Goal: Task Accomplishment & Management: Manage account settings

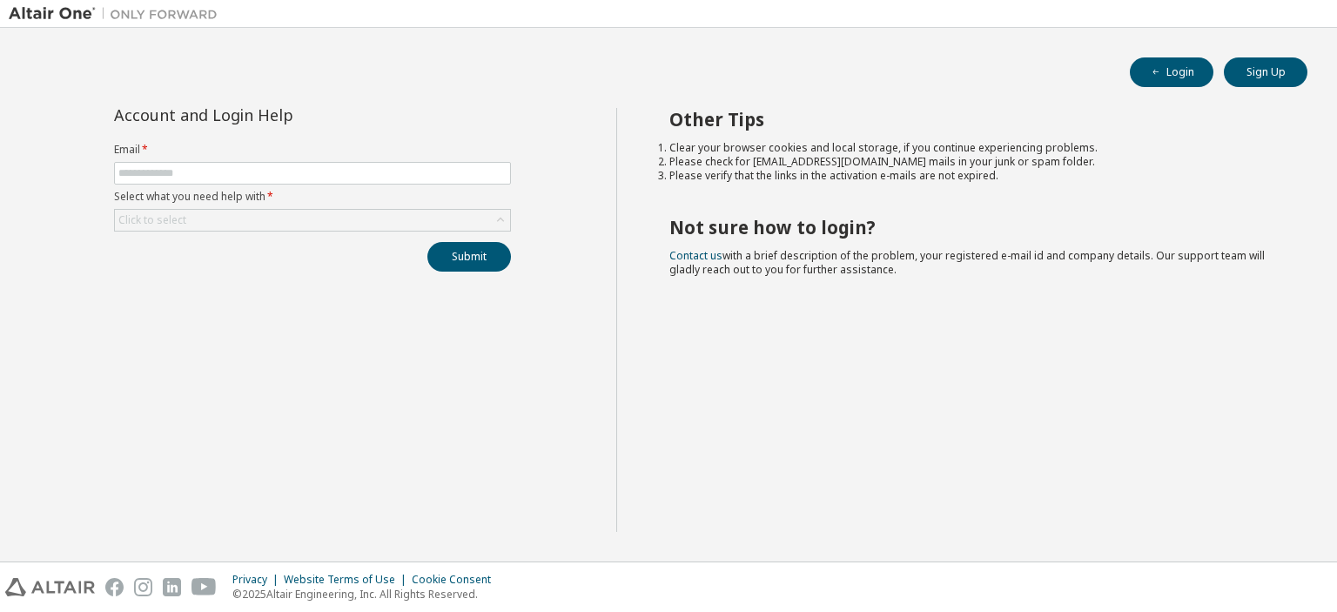
type input "**********"
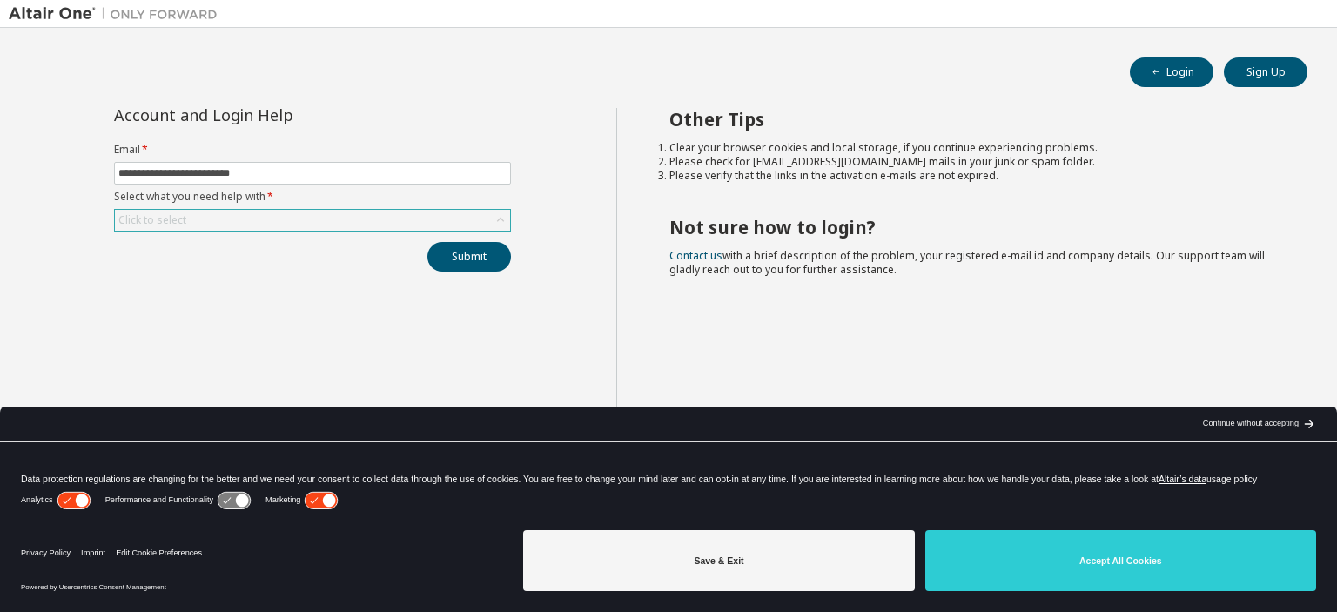
click at [275, 216] on div "Click to select" at bounding box center [312, 220] width 395 height 21
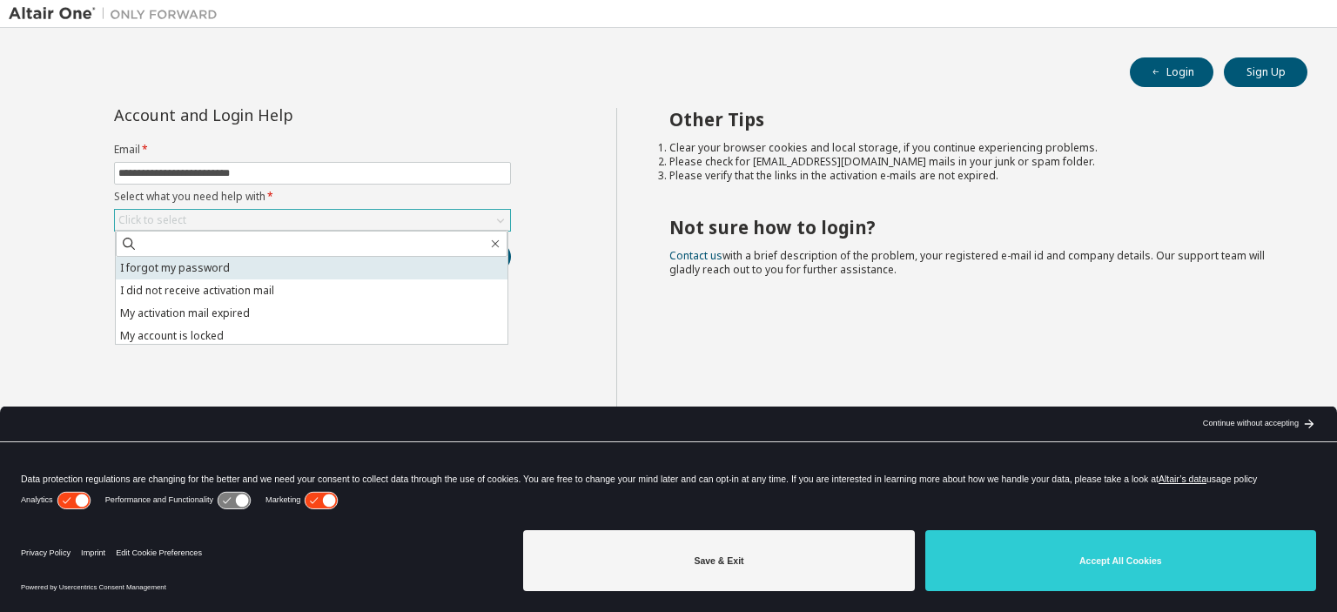
click at [250, 264] on li "I forgot my password" at bounding box center [312, 268] width 392 height 23
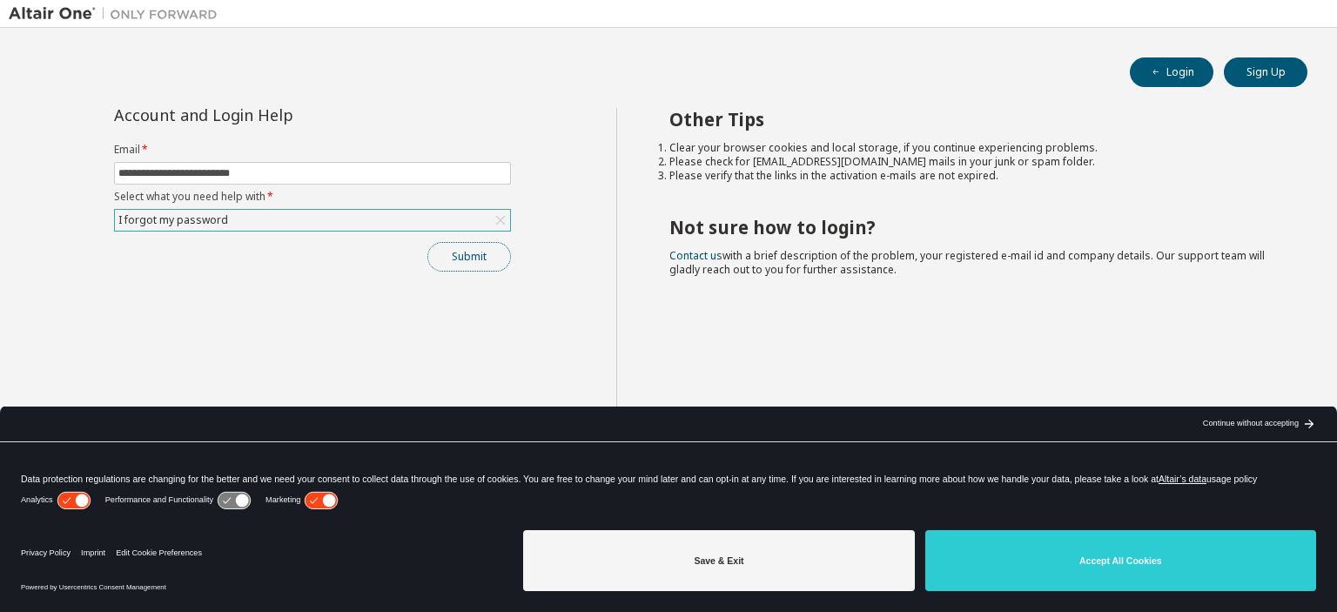
click at [467, 261] on button "Submit" at bounding box center [469, 257] width 84 height 30
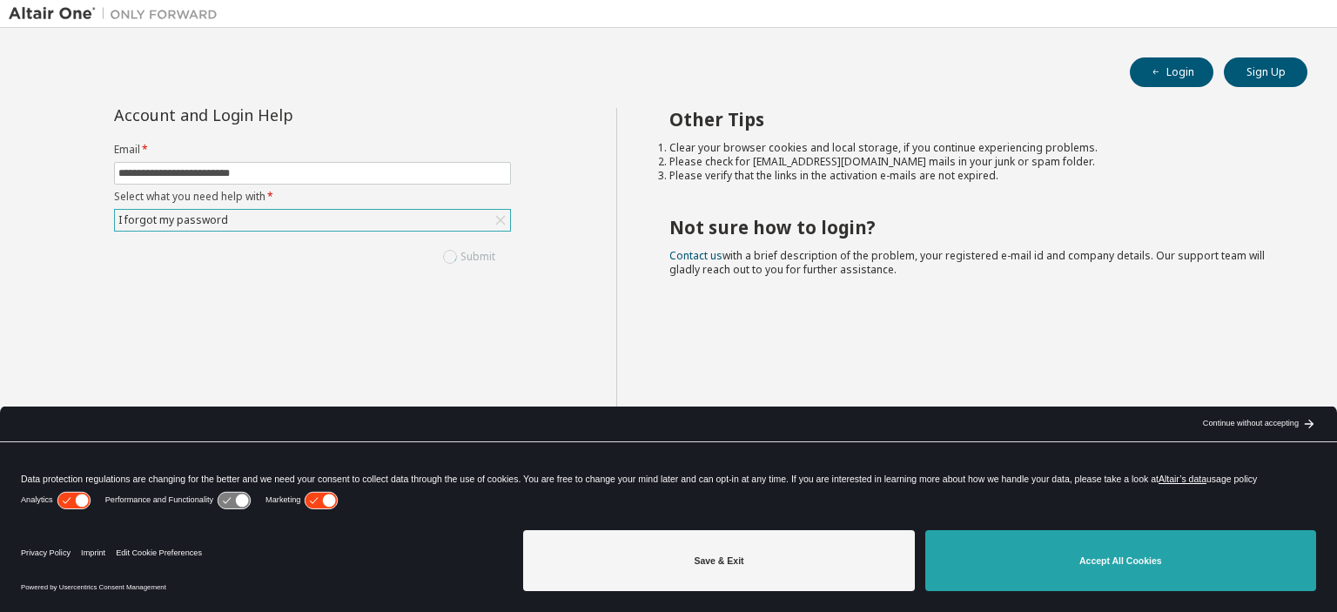
click at [1077, 560] on button "Accept All Cookies" at bounding box center [1120, 560] width 391 height 61
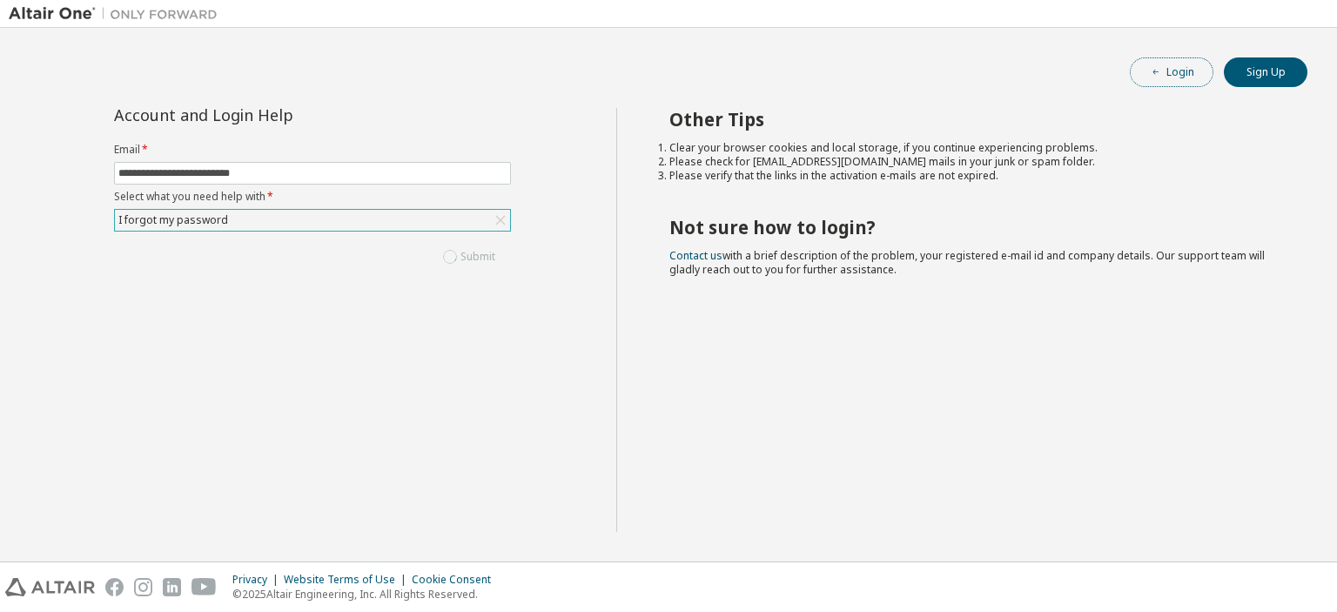
click at [1166, 71] on button "Login" at bounding box center [1172, 72] width 84 height 30
